Goal: Information Seeking & Learning: Understand process/instructions

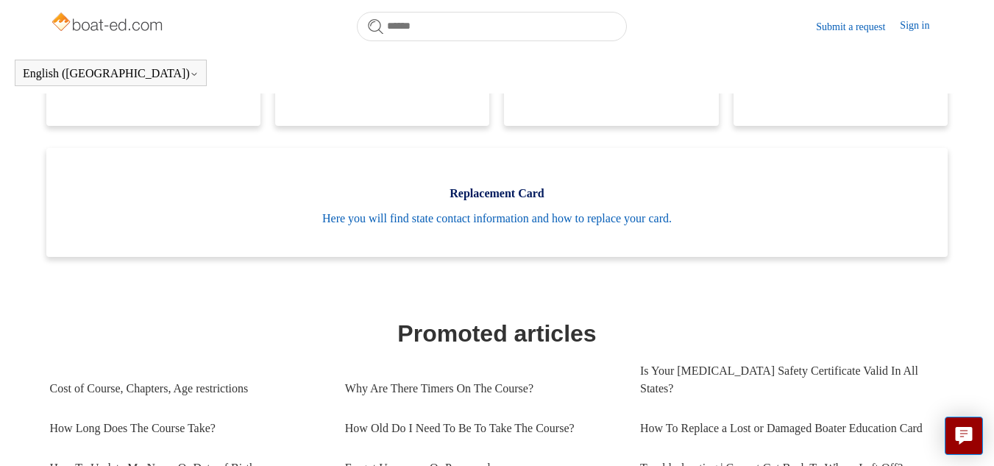
scroll to position [400, 0]
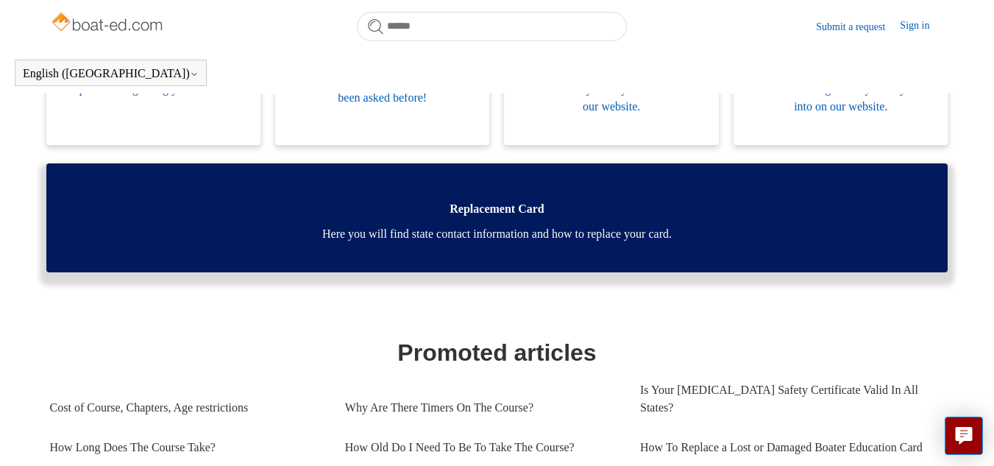
click at [571, 231] on span "Here you will find state contact information and how to replace your card." at bounding box center [497, 234] width 858 height 18
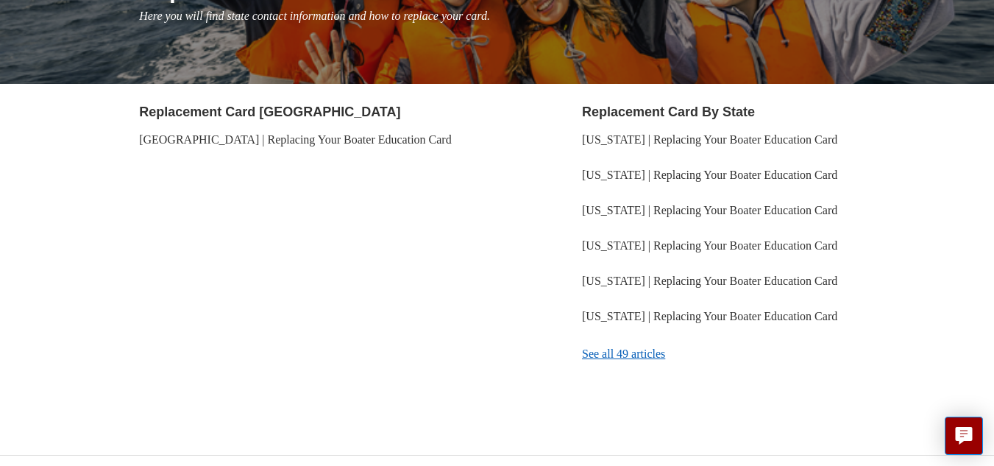
scroll to position [243, 0]
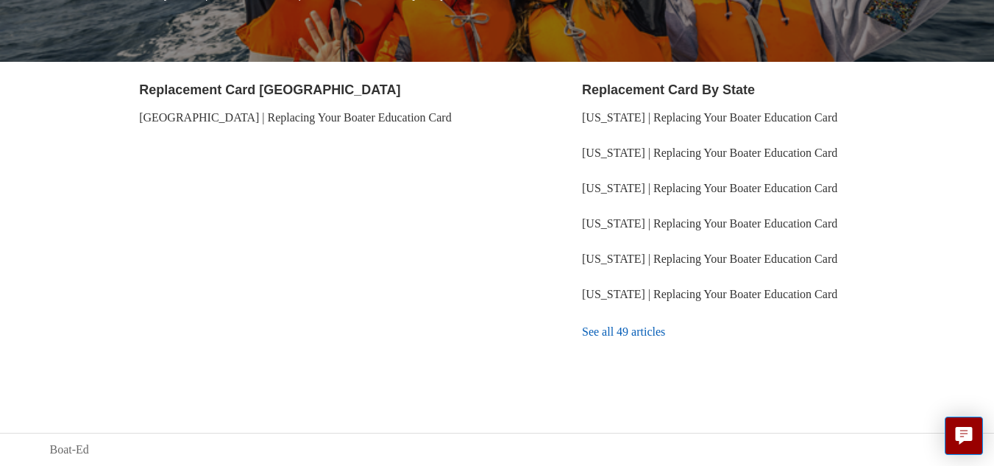
click at [638, 333] on link "See all 49 articles" at bounding box center [763, 332] width 362 height 40
